Goal: Task Accomplishment & Management: Use online tool/utility

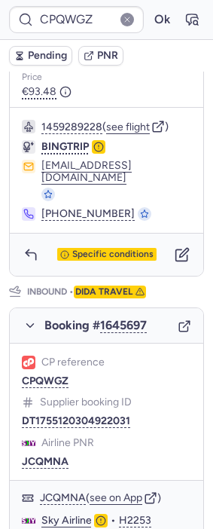
scroll to position [585, 0]
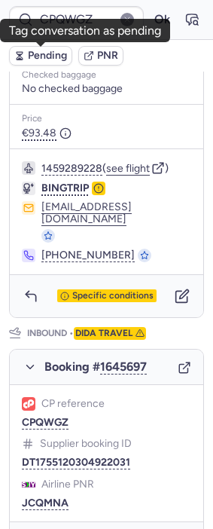
click at [44, 60] on span "Pending" at bounding box center [47, 56] width 39 height 12
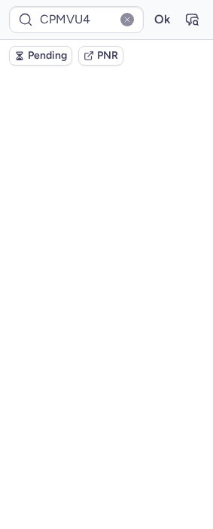
scroll to position [615, 0]
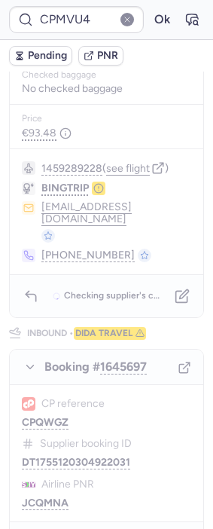
click at [85, 238] on div "PNR linked to 2 bookings Outbound : BINGTRIP Inbound : DIDA TRAVEL [PERSON_NAME…" at bounding box center [106, 219] width 213 height 1467
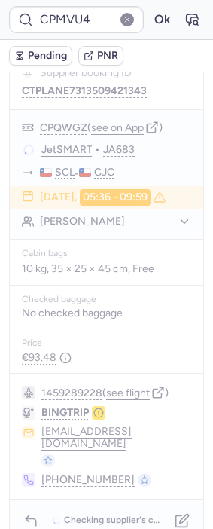
scroll to position [365, 0]
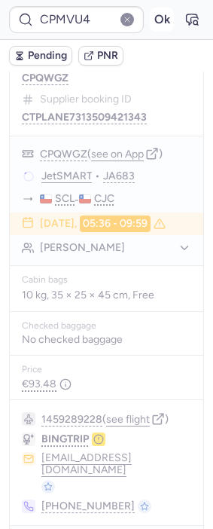
click at [150, 26] on button "Ok" at bounding box center [162, 20] width 24 height 24
click at [150, 25] on button "Ok" at bounding box center [162, 20] width 24 height 24
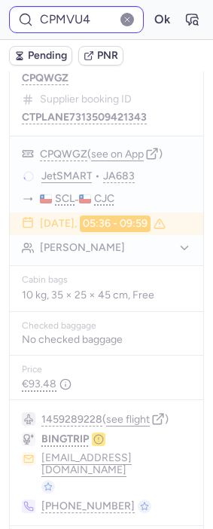
type input "CPAVOU"
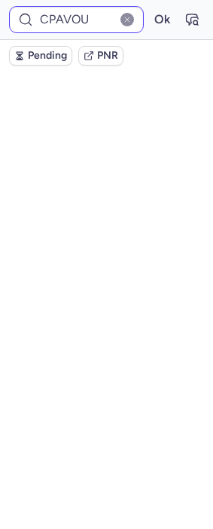
scroll to position [0, 0]
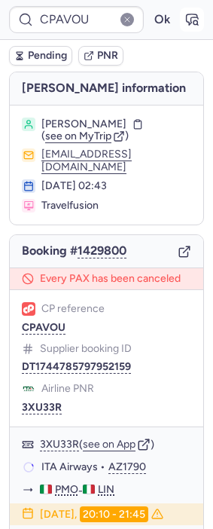
click at [185, 18] on icon "button" at bounding box center [192, 19] width 15 height 15
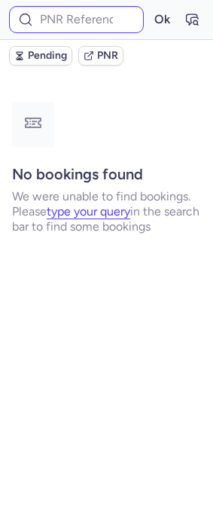
type input "CPAVOU"
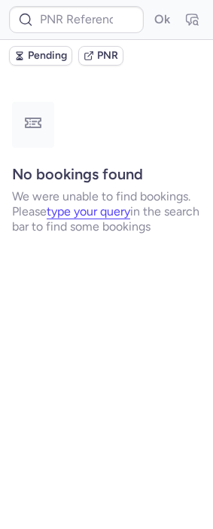
type input "CPRXVD"
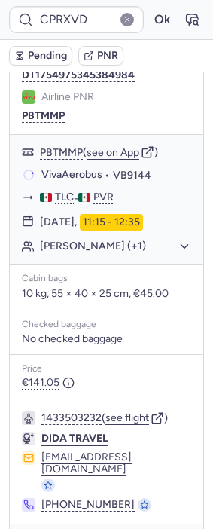
scroll to position [301, 0]
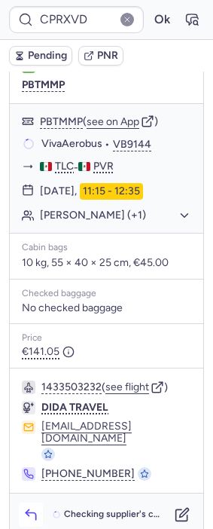
click at [35, 507] on icon "button" at bounding box center [30, 514] width 15 height 15
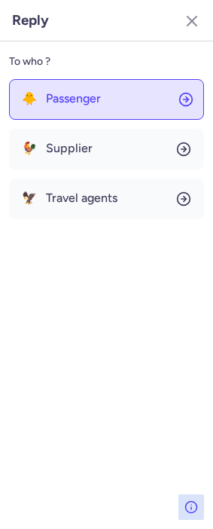
click at [119, 95] on button "🐥 Passenger" at bounding box center [106, 99] width 195 height 41
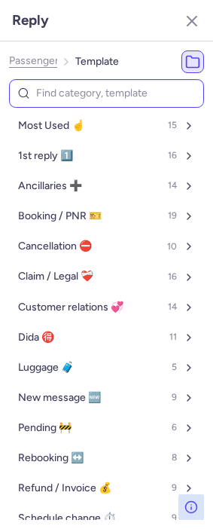
click at [105, 93] on input at bounding box center [106, 93] width 195 height 29
type input "cp"
select select "en"
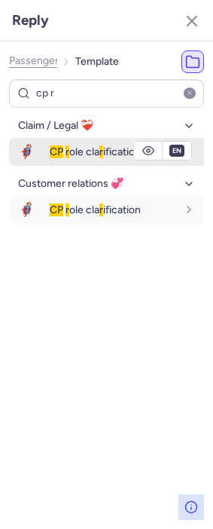
type input "cp r"
click at [35, 139] on span "🦸‍♂️" at bounding box center [26, 152] width 35 height 28
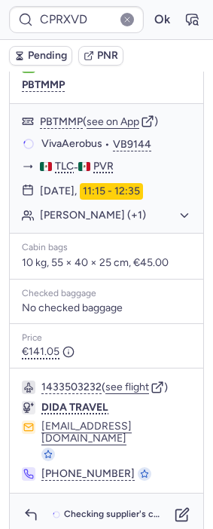
type input "CPMVU4"
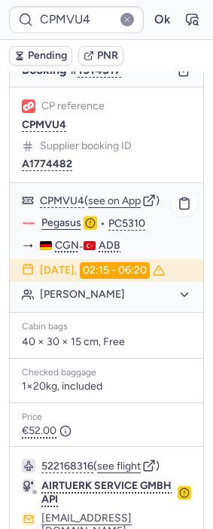
scroll to position [298, 0]
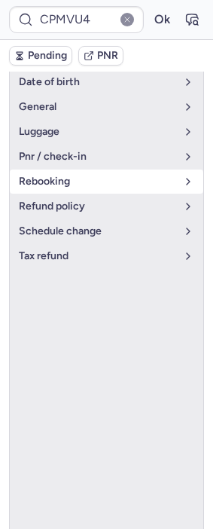
click at [80, 176] on span "rebooking" at bounding box center [97, 182] width 157 height 12
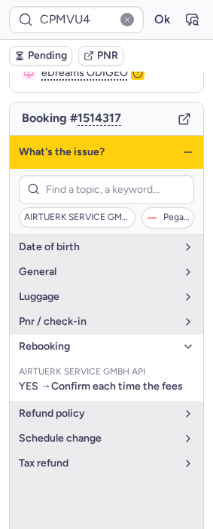
scroll to position [130, 0]
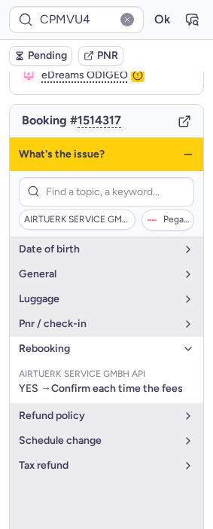
click at [182, 148] on icon "button" at bounding box center [188, 154] width 12 height 12
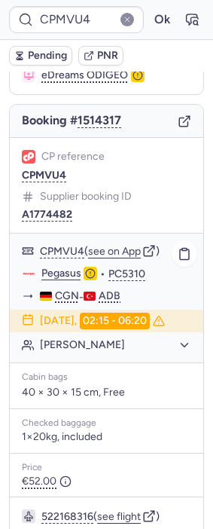
type input "CPQWGZ"
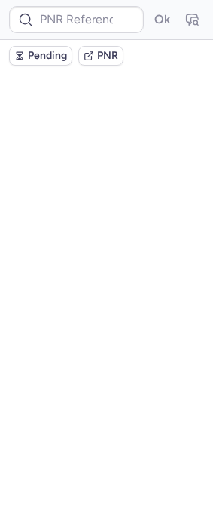
scroll to position [0, 0]
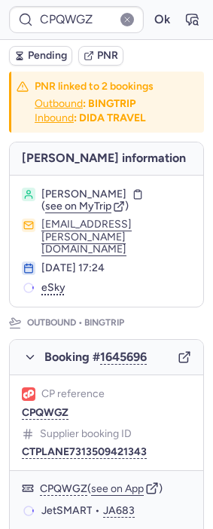
type input "CPRXVD"
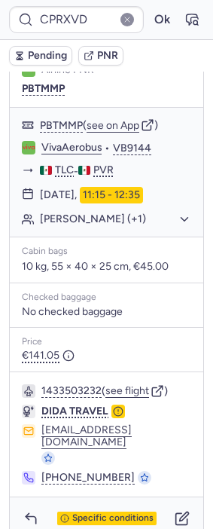
scroll to position [301, 0]
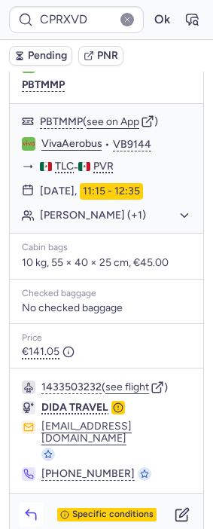
click at [33, 507] on icon "button" at bounding box center [30, 514] width 15 height 15
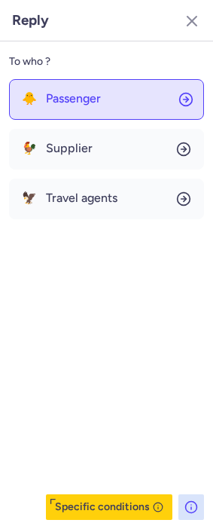
click at [103, 106] on button "🐥 Passenger" at bounding box center [106, 99] width 195 height 41
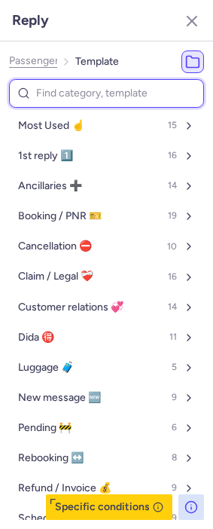
click at [62, 102] on input at bounding box center [106, 93] width 195 height 29
type input "tp"
select select "en"
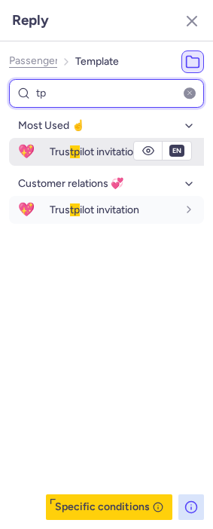
type input "tp"
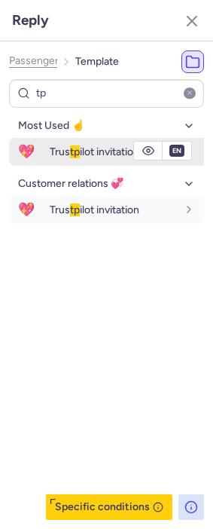
click at [69, 145] on span "Trus tp ilot invitation" at bounding box center [95, 151] width 90 height 13
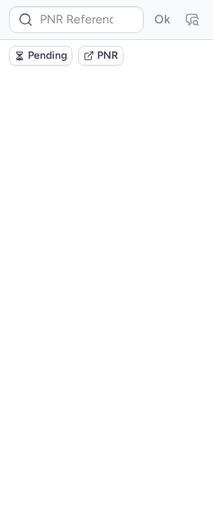
scroll to position [0, 0]
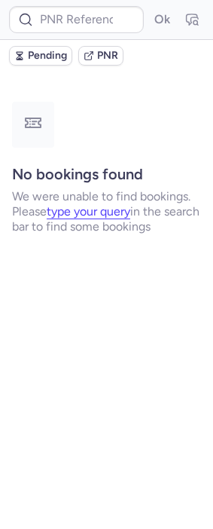
type input "CPQWGZ"
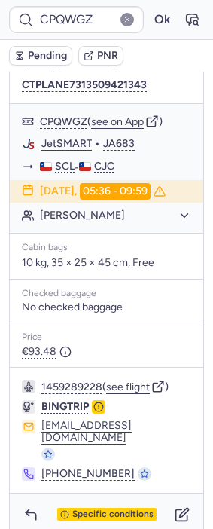
scroll to position [502, 0]
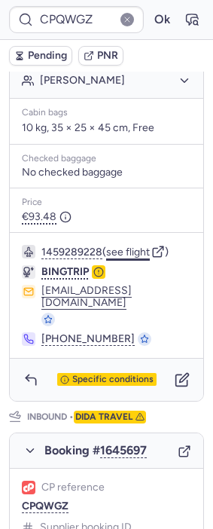
click at [130, 246] on button "see flight" at bounding box center [128, 252] width 44 height 12
click at [112, 246] on button "see flight" at bounding box center [128, 252] width 44 height 12
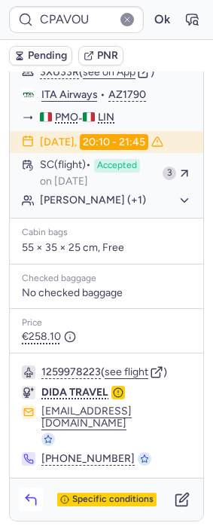
scroll to position [375, 0]
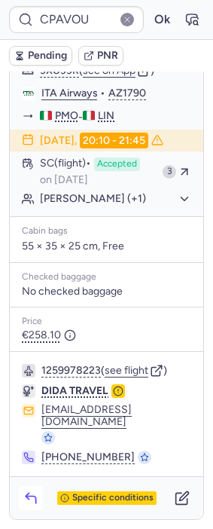
click at [32, 499] on icon "button" at bounding box center [30, 497] width 15 height 15
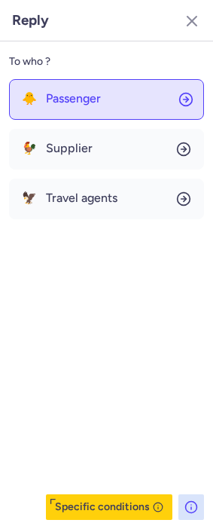
click at [110, 105] on button "🐥 Passenger" at bounding box center [106, 99] width 195 height 41
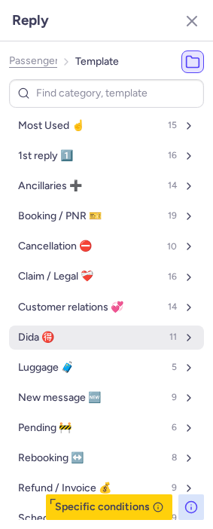
click at [93, 332] on button "Dida 🉐 11" at bounding box center [106, 337] width 195 height 24
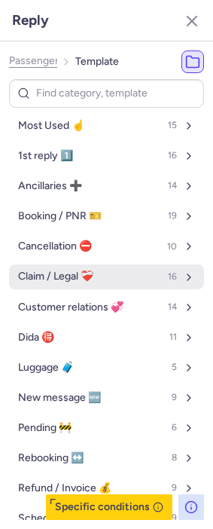
select select "en"
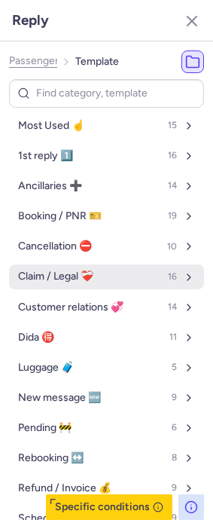
select select "en"
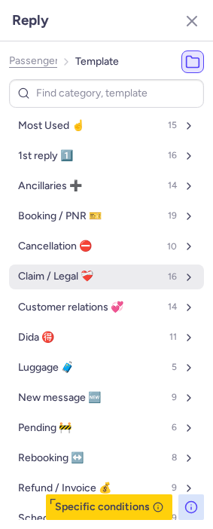
select select "en"
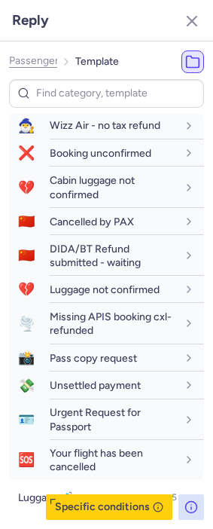
scroll to position [251, 0]
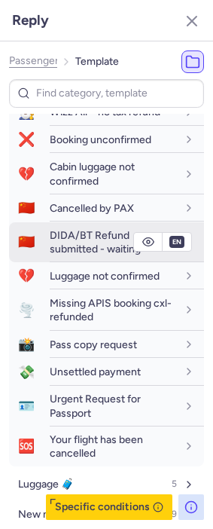
click at [68, 254] on span "DIDA/BT Refund submitted - waiting" at bounding box center [95, 242] width 91 height 26
